Goal: Use online tool/utility: Use online tool/utility

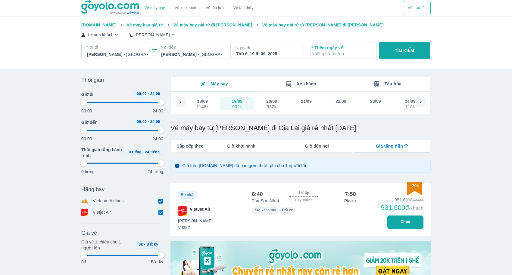
scroll to position [0, 35]
type input "97.9166666666667"
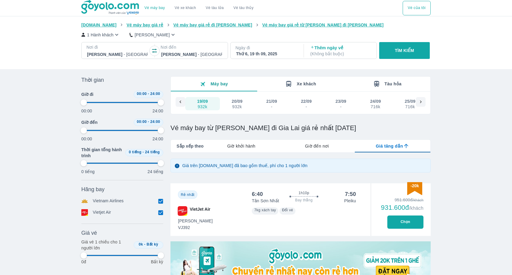
type input "97.9166666666667"
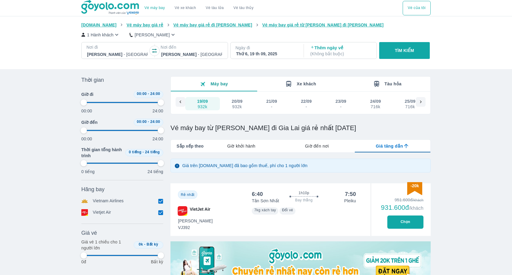
type input "97.9166666666667"
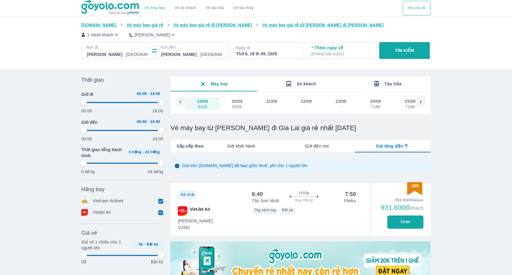
type input "97.9166666666667"
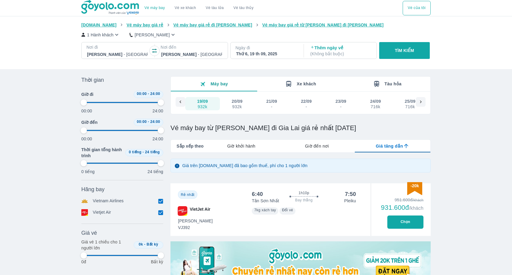
type input "97.9166666666667"
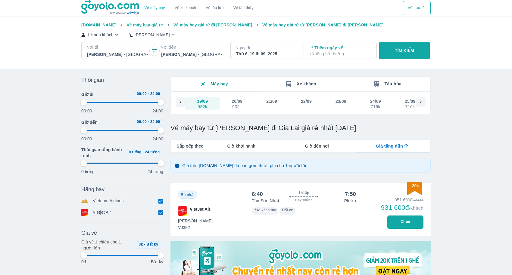
type input "97.9166666666667"
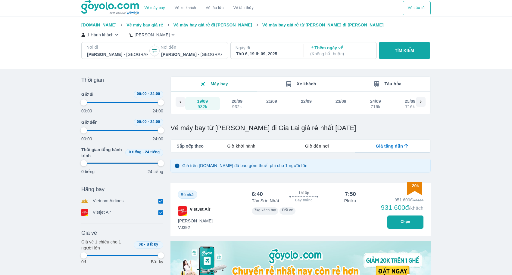
type input "97.9166666666667"
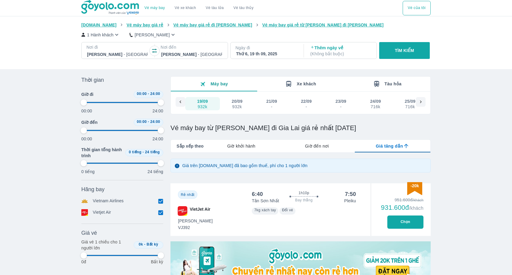
type input "97.9166666666667"
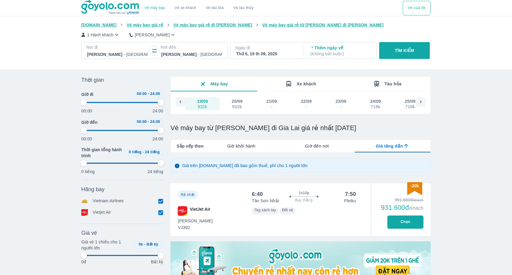
type input "97.9166666666667"
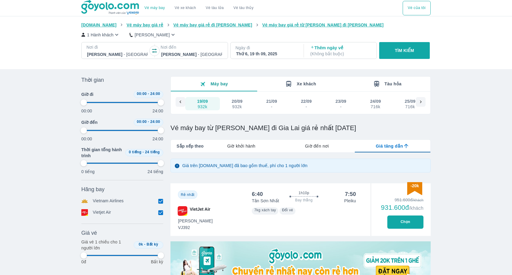
type input "97.9166666666667"
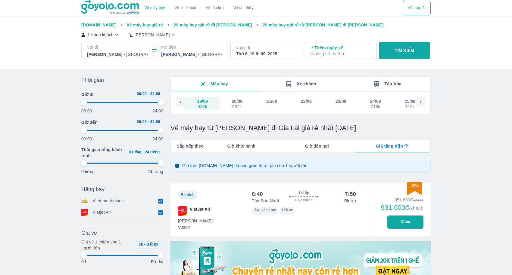
type input "97.9166666666667"
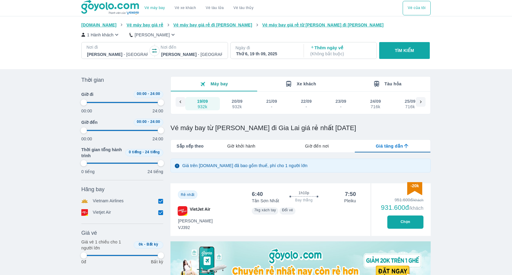
type input "97.9166666666667"
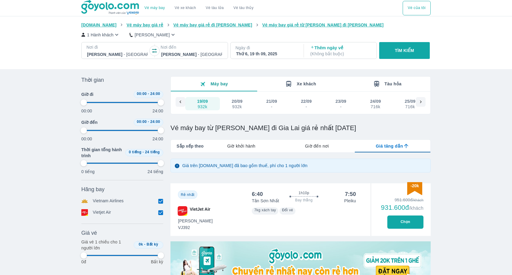
type input "97.9166666666667"
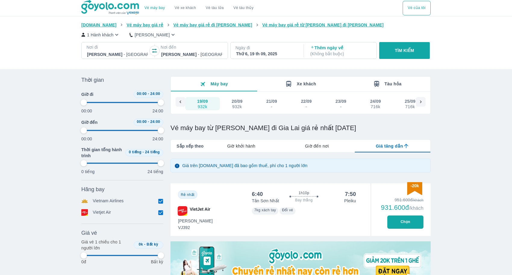
type input "97.9166666666667"
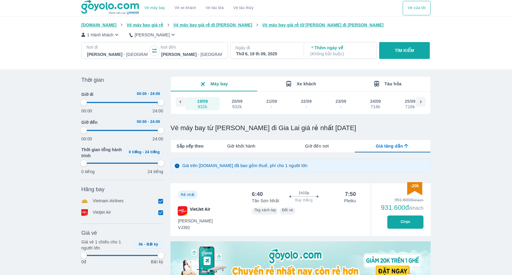
type input "97.9166666666667"
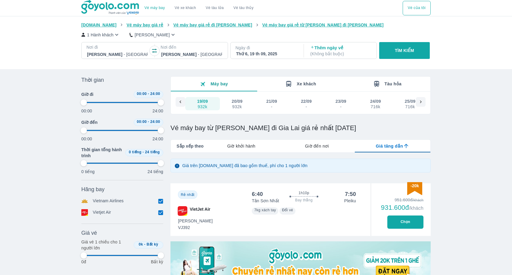
type input "97.9166666666667"
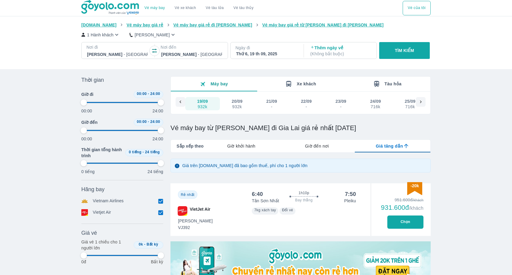
type input "97.9166666666667"
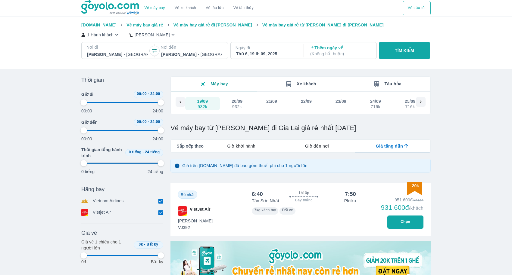
type input "97.9166666666667"
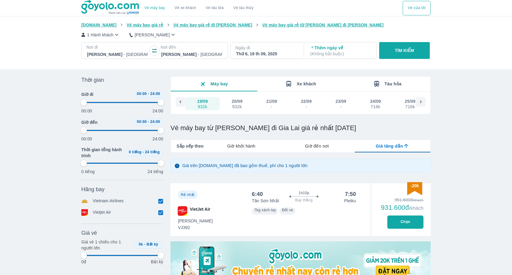
type input "97.9166666666667"
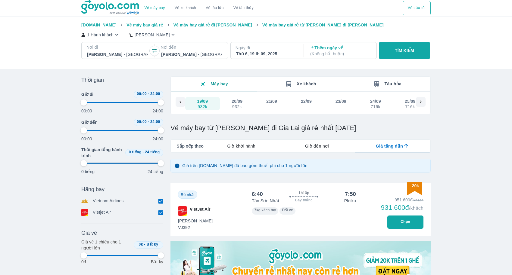
type input "97.9166666666667"
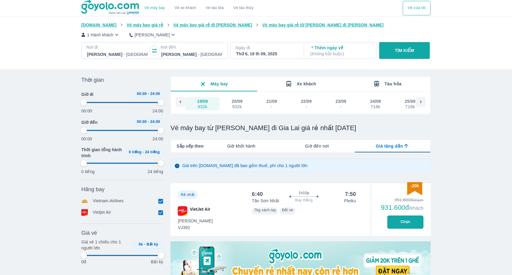
type input "97.9166666666667"
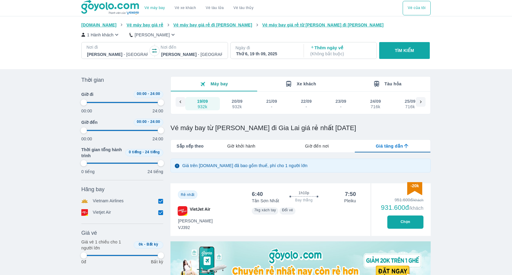
type input "97.9166666666667"
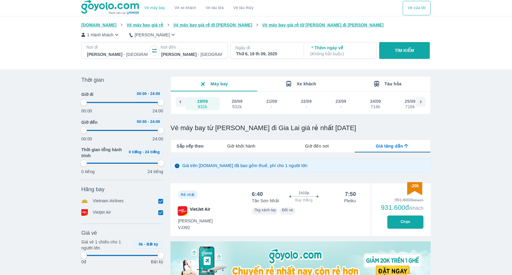
type input "97.9166666666667"
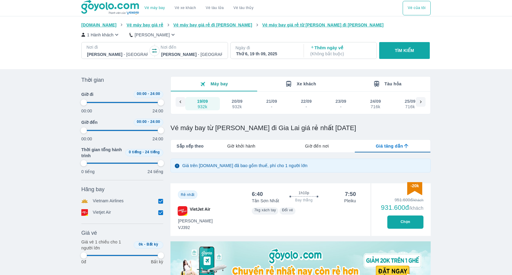
type input "97.9166666666667"
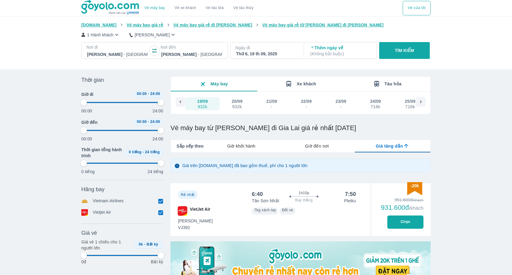
type input "97.9166666666667"
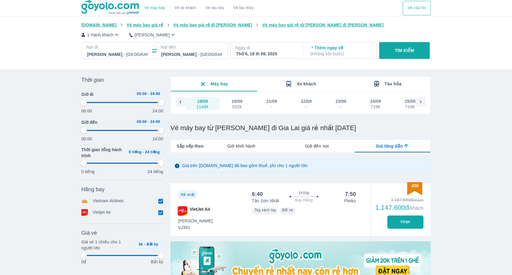
type input "97.9166666666667"
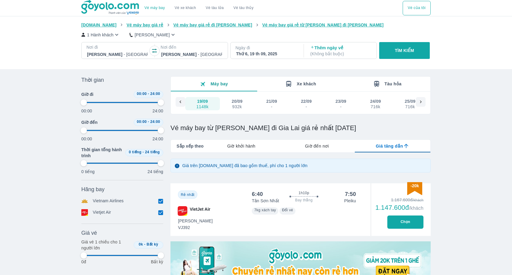
type input "97.9166666666667"
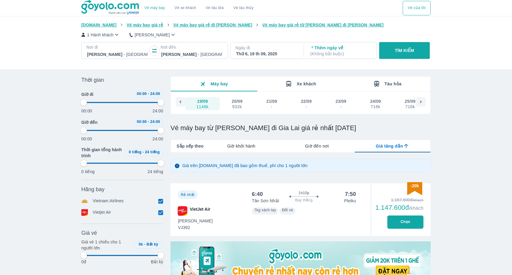
type input "97.9166666666667"
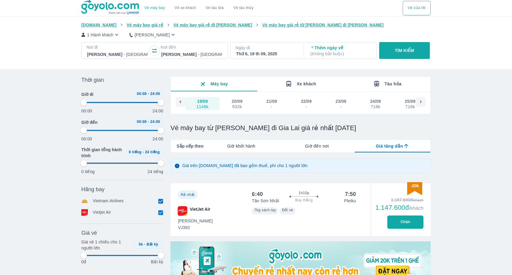
type input "97.9166666666667"
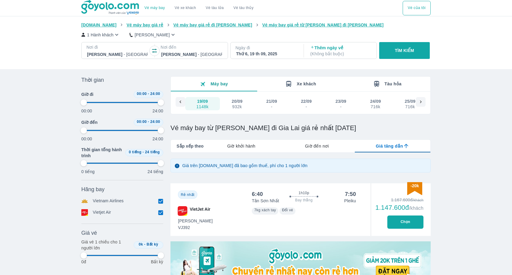
type input "97.9166666666667"
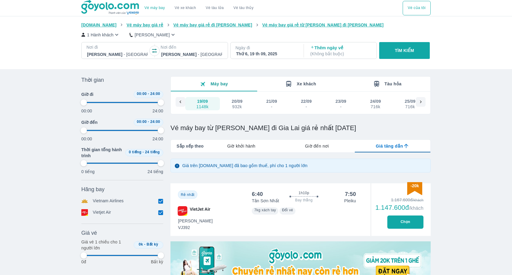
type input "97.9166666666667"
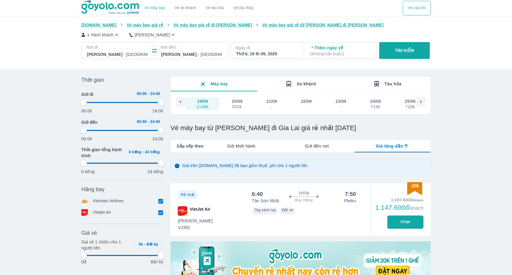
type input "97.9166666666667"
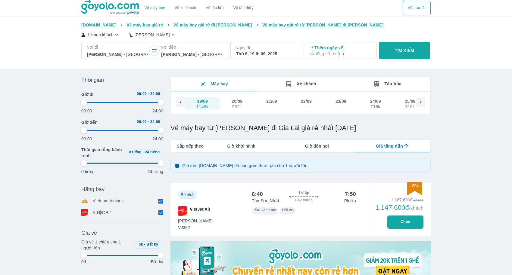
type input "97.9166666666667"
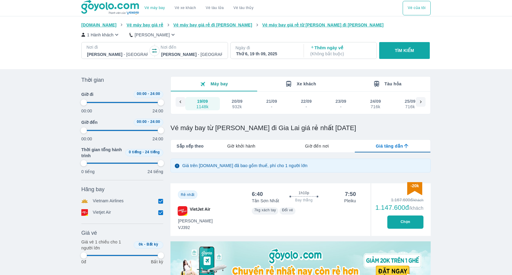
type input "97.9166666666667"
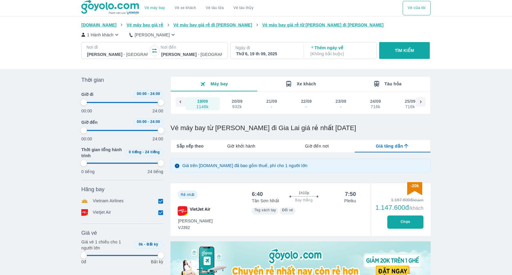
type input "97.9166666666667"
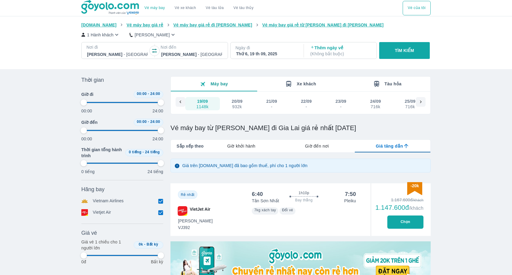
type input "97.9166666666667"
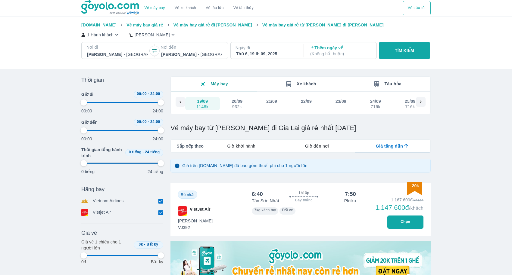
type input "97.9166666666667"
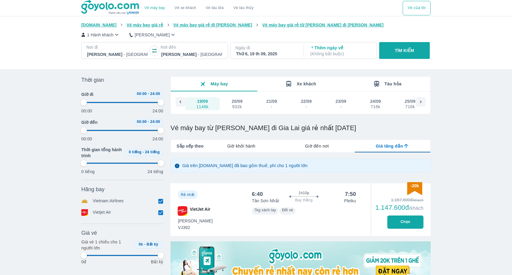
type input "97.9166666666667"
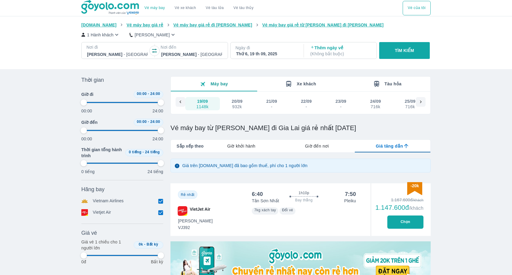
type input "97.9166666666667"
